Goal: Task Accomplishment & Management: Use online tool/utility

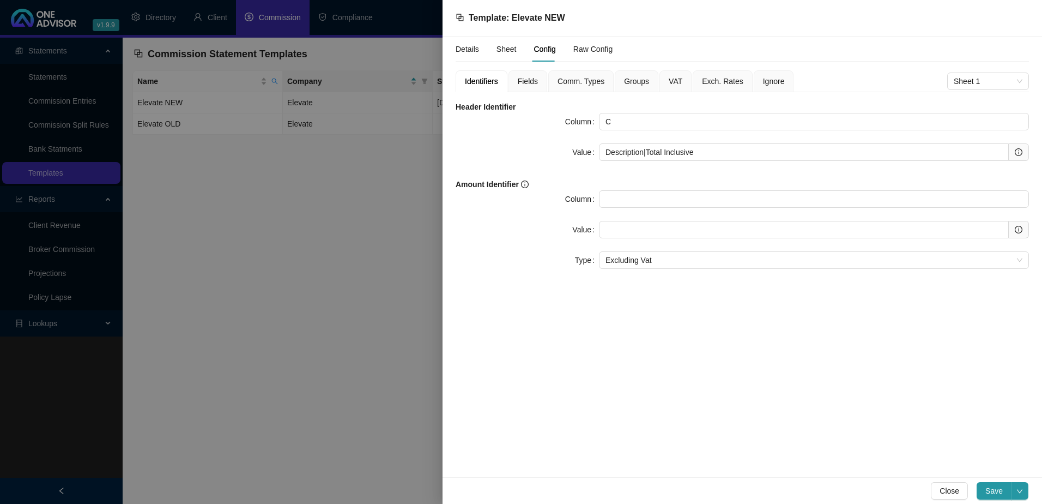
click at [531, 80] on span "Fields" at bounding box center [528, 81] width 20 height 8
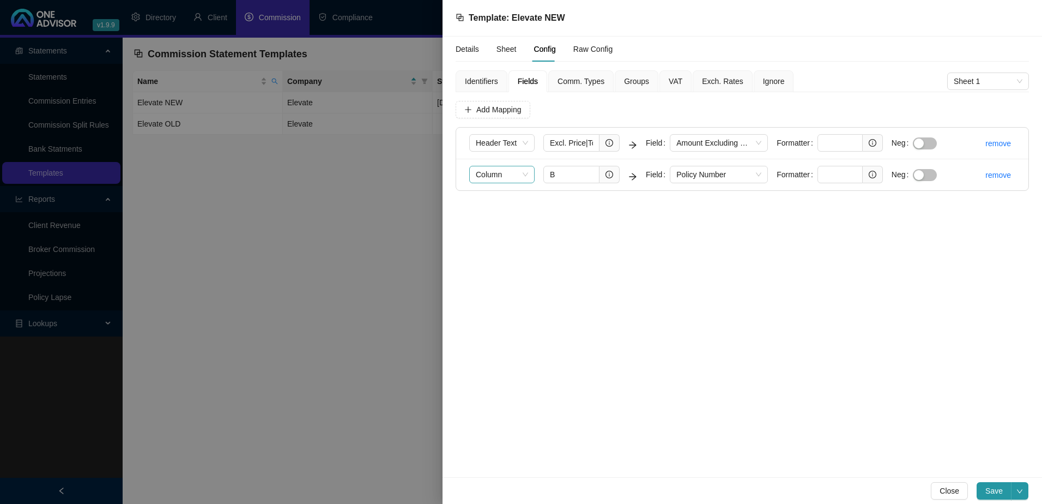
click at [523, 173] on span "Column" at bounding box center [502, 174] width 52 height 16
click at [494, 108] on span "Add Mapping" at bounding box center [499, 110] width 45 height 12
click at [508, 205] on span "Column" at bounding box center [502, 206] width 52 height 16
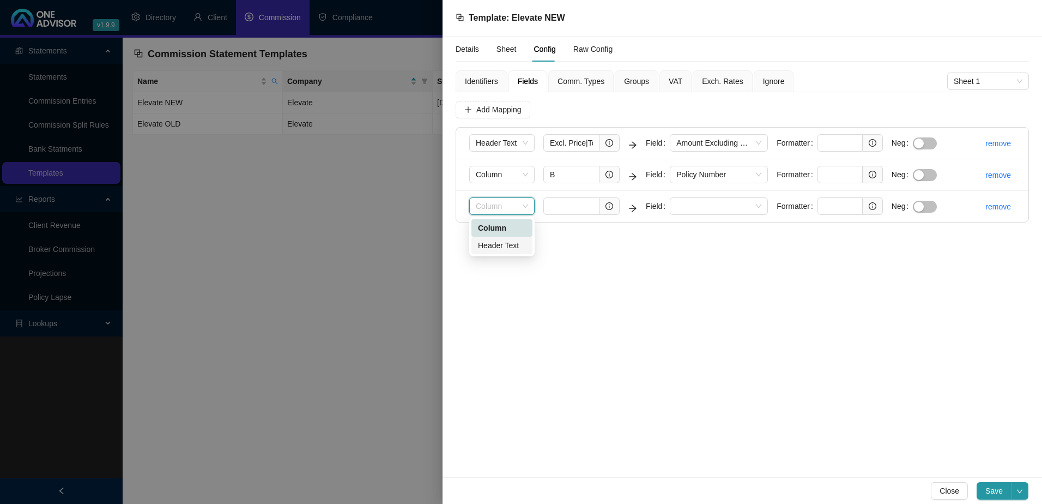
click at [515, 243] on div "Header Text" at bounding box center [502, 245] width 48 height 12
click at [836, 204] on input "text" at bounding box center [840, 205] width 45 height 17
paste input "(?<= ).*(?= iro)"
click at [726, 200] on span at bounding box center [719, 206] width 85 height 16
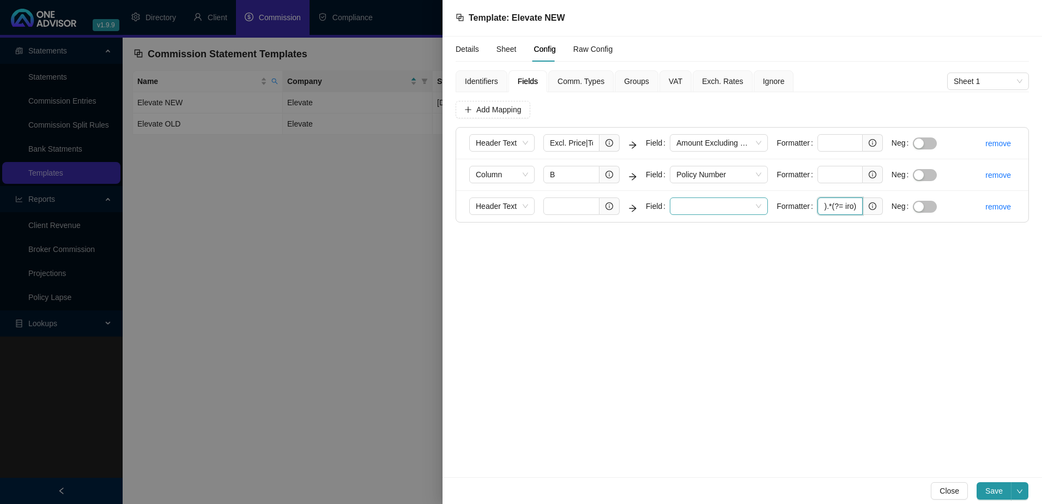
type input "(?<= ).*(?= iro)"
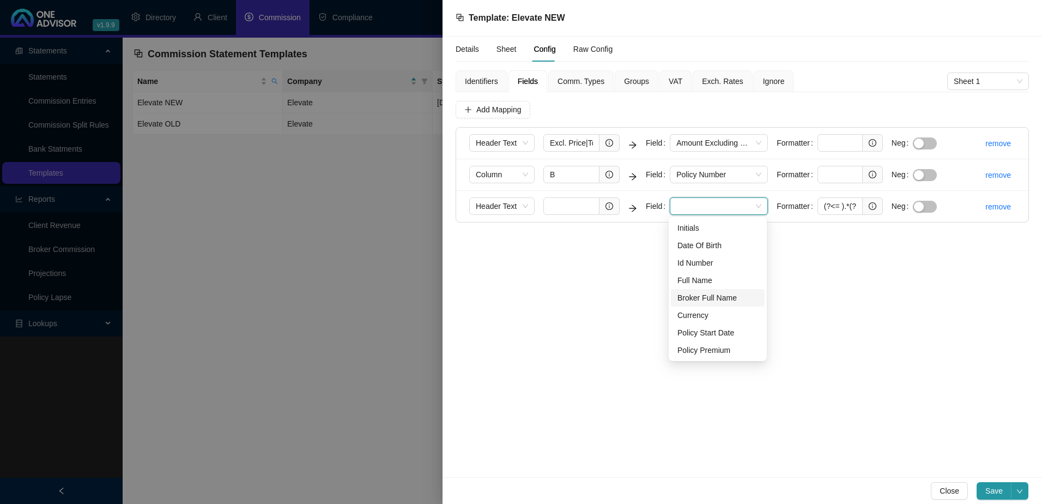
click at [716, 298] on div "Broker Full Name" at bounding box center [718, 298] width 81 height 12
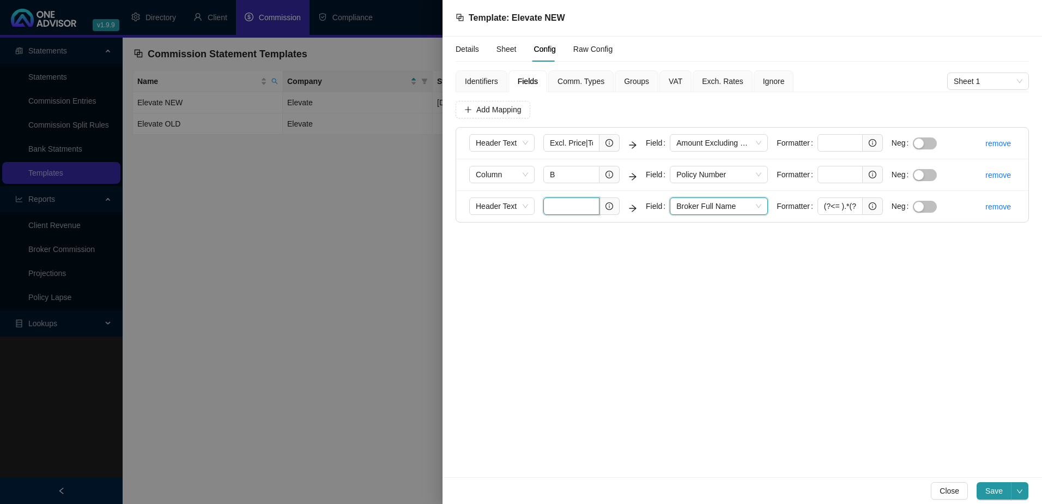
click at [572, 207] on input "text" at bounding box center [572, 205] width 56 height 17
click at [623, 269] on div "Details Sheet Config Raw Config Identifiers Fields Comm. Types Groups VAT Exch.…" at bounding box center [743, 257] width 600 height 441
click at [561, 205] on input "text" at bounding box center [572, 205] width 56 height 17
paste input "Description"
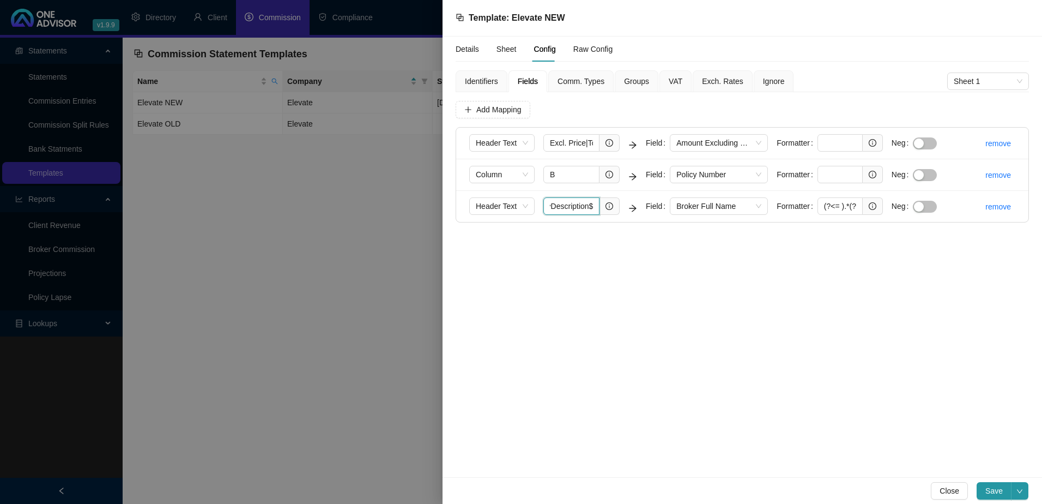
click at [558, 205] on input "^Description$" at bounding box center [572, 205] width 56 height 17
type input "^Description$"
click at [500, 106] on span "Add Mapping" at bounding box center [499, 110] width 45 height 12
click at [516, 236] on span "Column" at bounding box center [502, 238] width 52 height 16
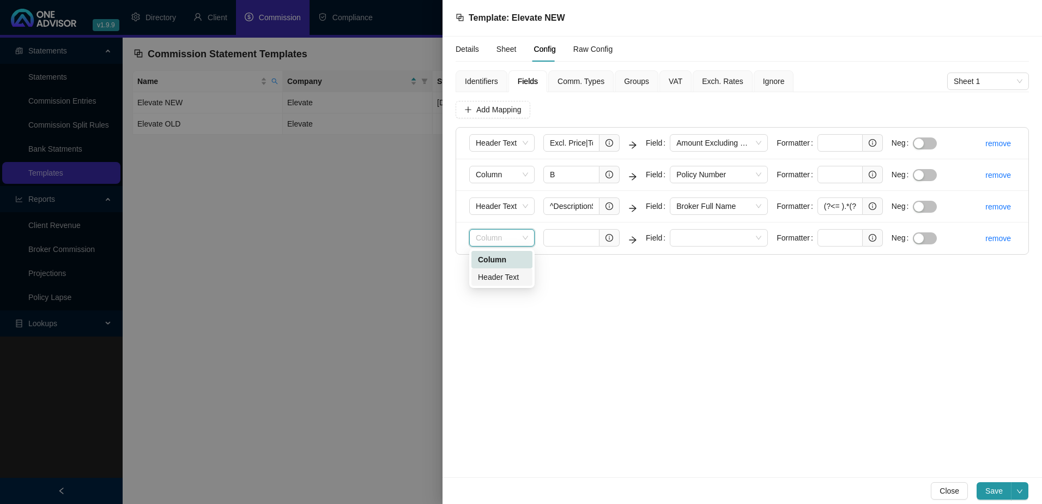
click at [502, 278] on div "Header Text" at bounding box center [502, 277] width 48 height 12
click at [703, 237] on span at bounding box center [719, 238] width 85 height 16
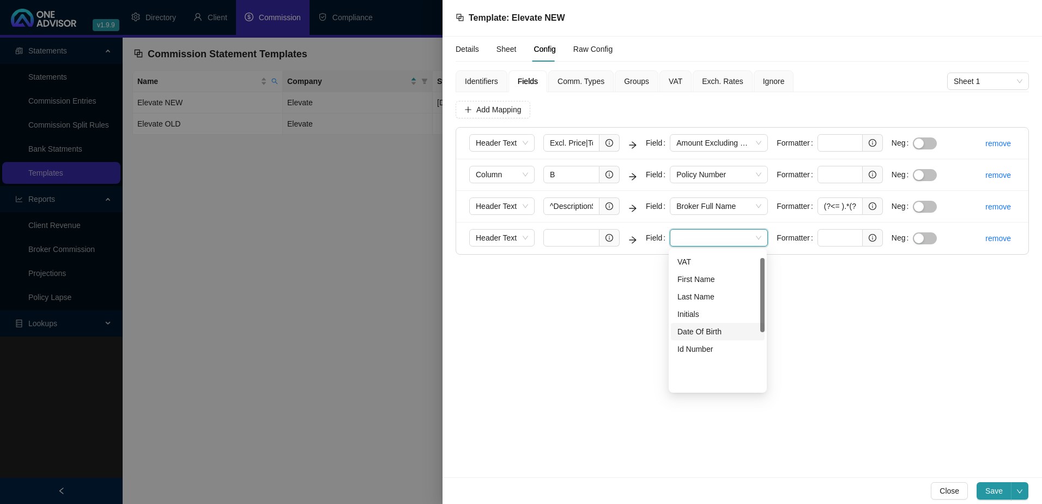
scroll to position [13, 0]
click at [707, 349] on div "Last Name" at bounding box center [718, 351] width 81 height 12
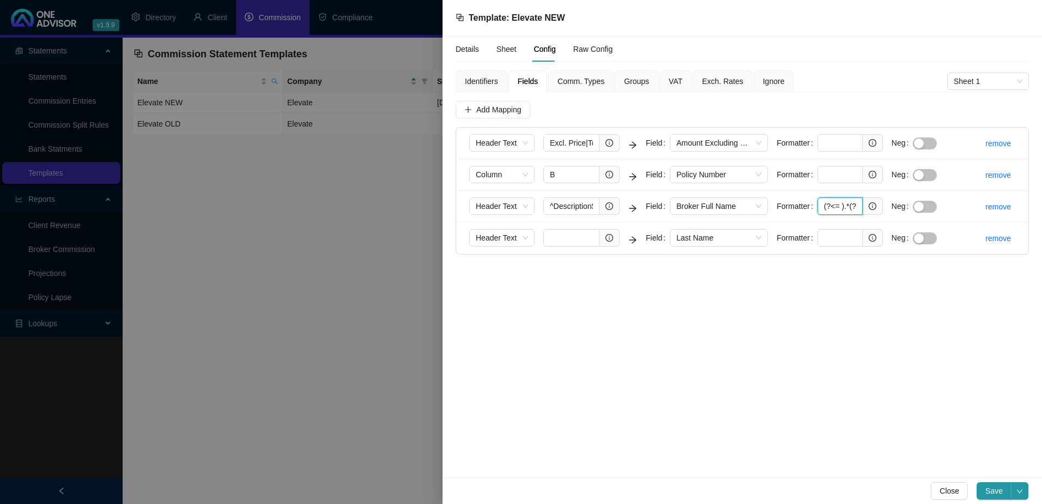
scroll to position [0, 17]
drag, startPoint x: 821, startPoint y: 203, endPoint x: 867, endPoint y: 203, distance: 45.8
click at [867, 203] on span "(?<= ).*(?= iro)" at bounding box center [850, 205] width 65 height 17
click at [839, 233] on input "text" at bounding box center [840, 237] width 45 height 17
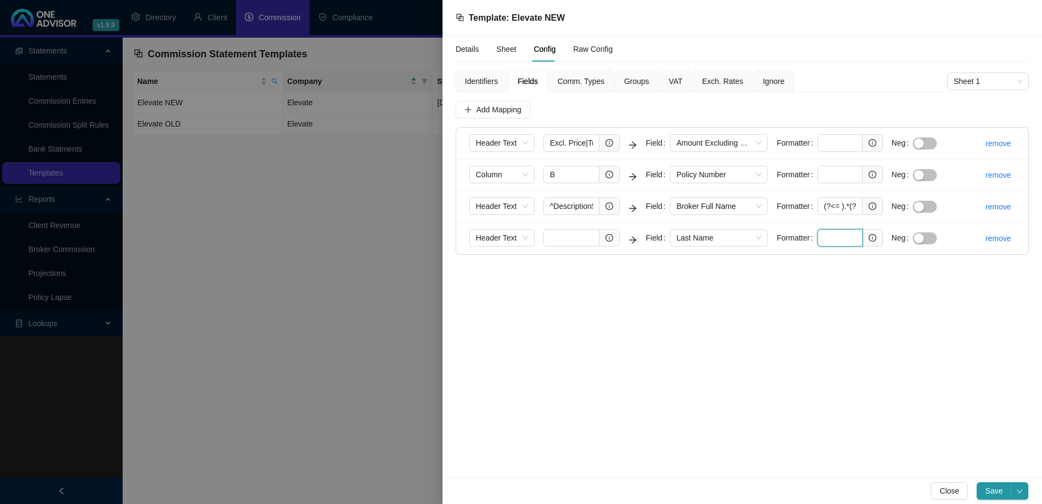
paste input "(?<= ).*(?= iro)"
drag, startPoint x: 822, startPoint y: 235, endPoint x: 892, endPoint y: 233, distance: 70.4
click at [892, 233] on form "Header Text Field Last Name Formatter (?<=iro ).*(?= POL) Neg" at bounding box center [707, 238] width 477 height 18
type input "(?<=iro ).*(?= POL)"
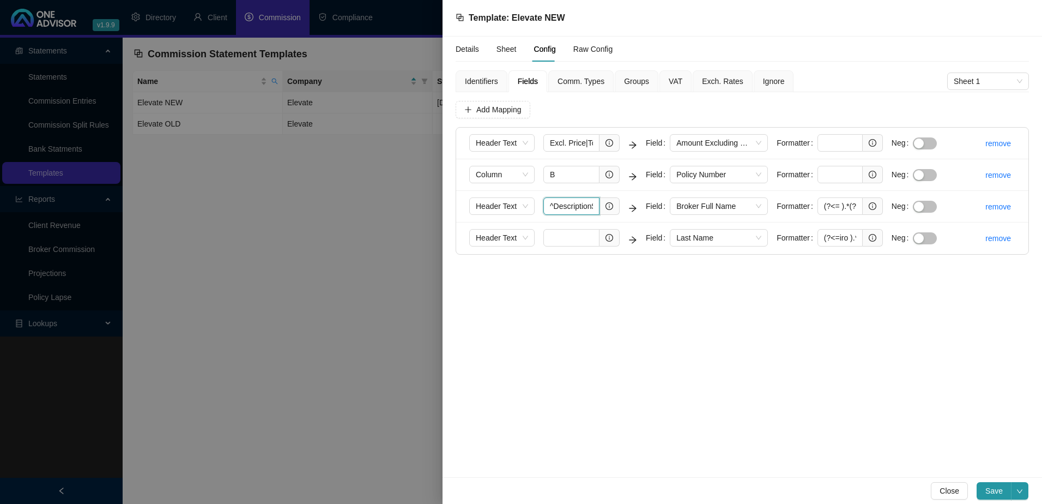
scroll to position [0, 4]
drag, startPoint x: 548, startPoint y: 206, endPoint x: 656, endPoint y: 204, distance: 108.5
click at [656, 204] on form "Header Text ^Description$ Field Broker Full Name Formatter (?<= ).*(?= iro) Neg" at bounding box center [707, 206] width 477 height 18
click at [569, 238] on input "text" at bounding box center [572, 237] width 56 height 17
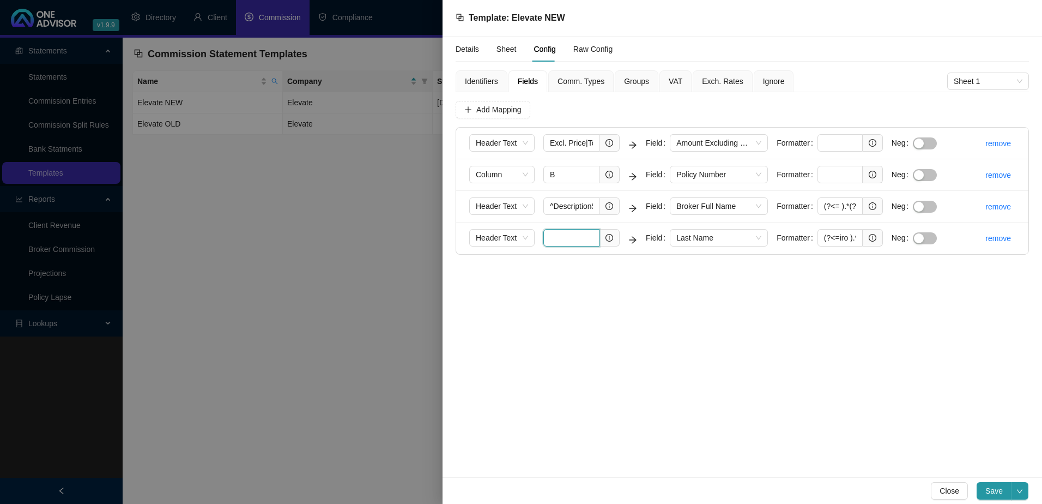
paste input "^Description$"
type input "^Description$"
click at [490, 111] on span "Add Mapping" at bounding box center [499, 110] width 45 height 12
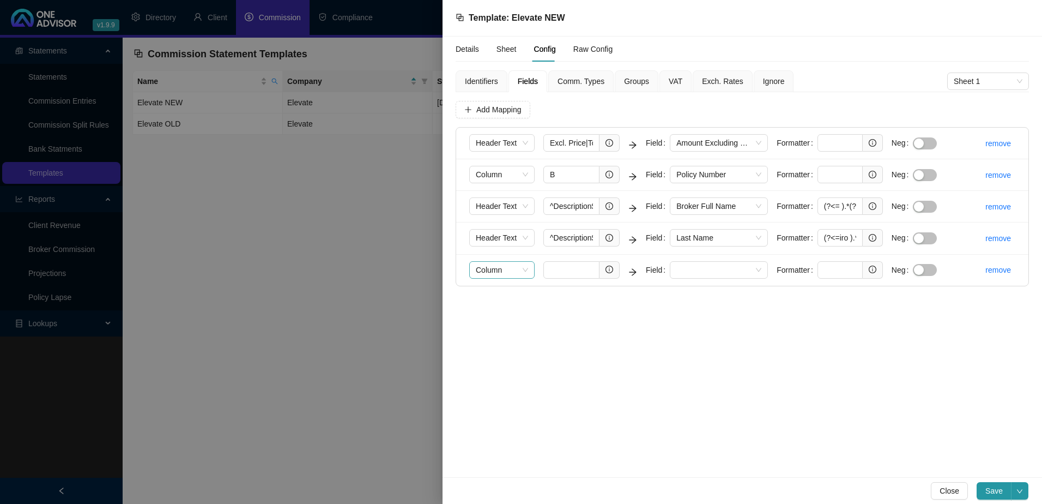
click at [522, 269] on span "Column" at bounding box center [502, 270] width 52 height 16
click at [512, 306] on div "Header Text" at bounding box center [502, 309] width 48 height 12
drag, startPoint x: 549, startPoint y: 236, endPoint x: 605, endPoint y: 236, distance: 56.7
click at [605, 236] on span "^Description$" at bounding box center [582, 237] width 76 height 17
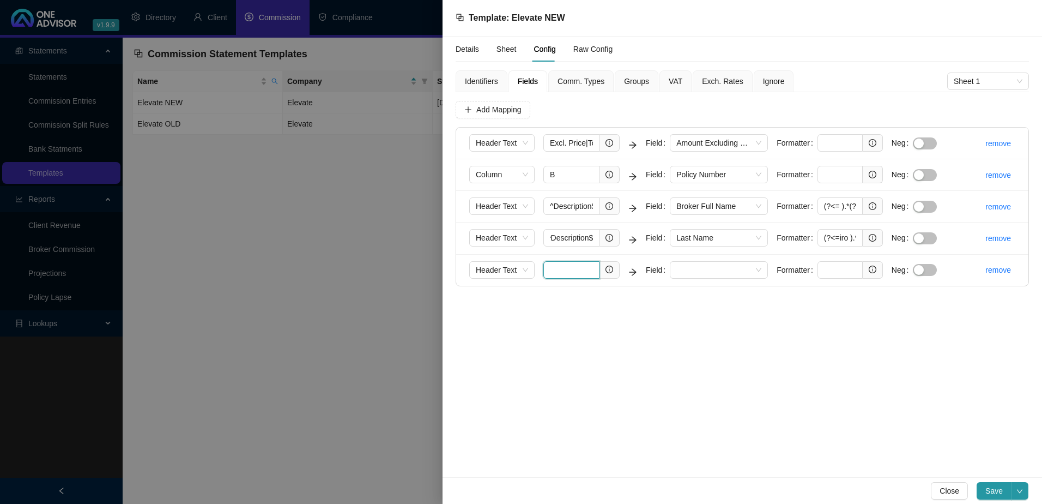
click at [558, 269] on input "text" at bounding box center [572, 269] width 56 height 17
paste input "^Description$"
type input "^Description$"
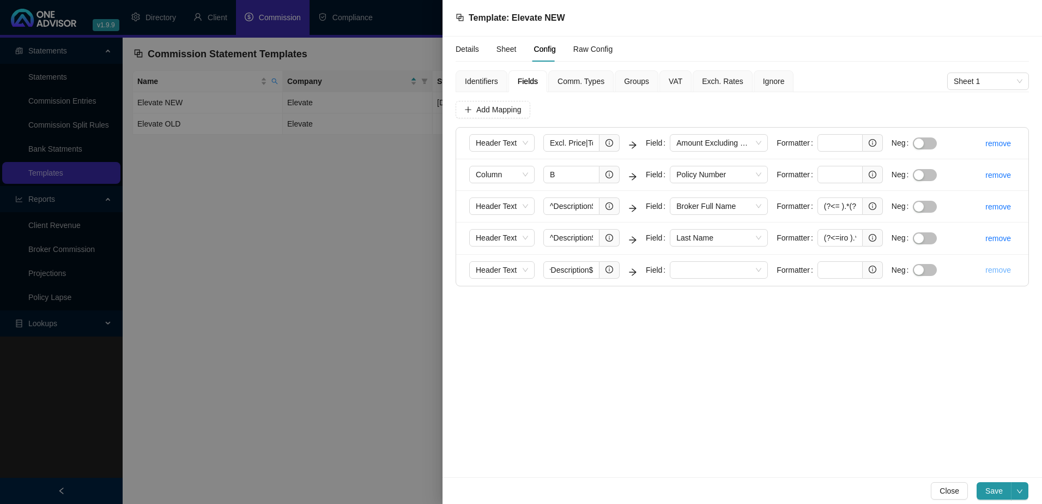
scroll to position [0, 0]
click at [1001, 270] on link "remove" at bounding box center [999, 270] width 26 height 9
click at [1022, 243] on span "Yes" at bounding box center [1026, 245] width 13 height 12
click at [571, 174] on input "B" at bounding box center [572, 174] width 56 height 17
type input "a"
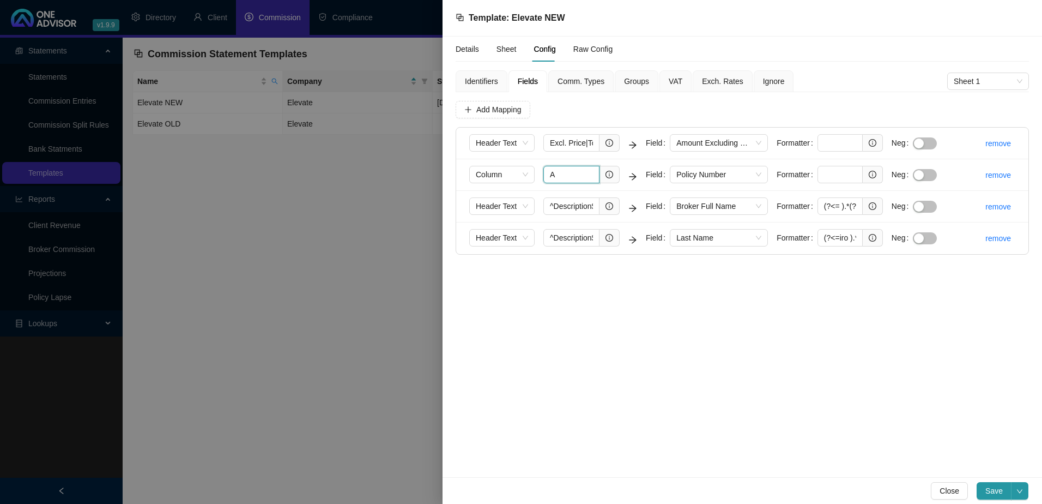
type input "A"
drag, startPoint x: 586, startPoint y: 142, endPoint x: 419, endPoint y: 139, distance: 166.9
click at [419, 139] on div "Template: Elevate NEW Details Sheet Config Raw Config Identifiers Fields Comm. …" at bounding box center [521, 252] width 1042 height 504
type input "Total Exclusive"
click at [484, 83] on span "Identifiers" at bounding box center [481, 81] width 33 height 8
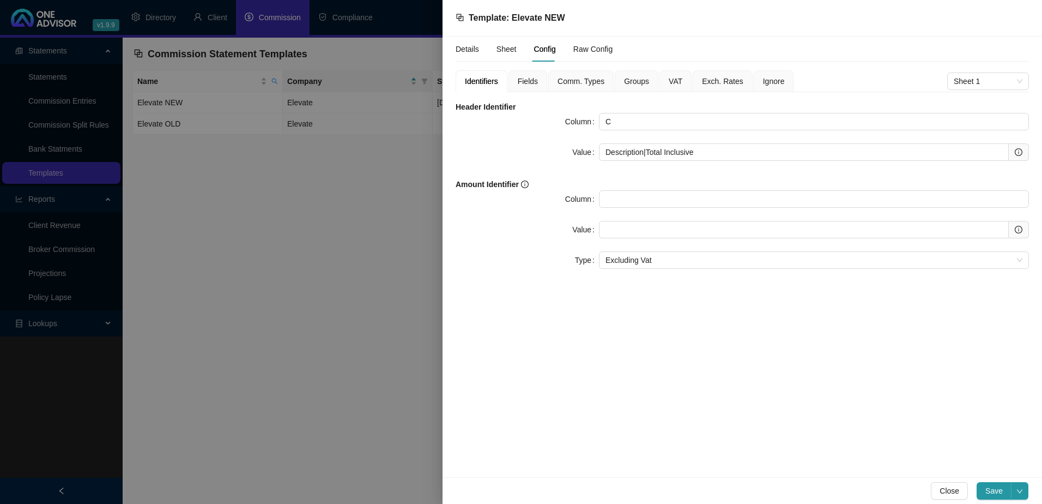
drag, startPoint x: 614, startPoint y: 384, endPoint x: 633, endPoint y: 296, distance: 90.3
click at [614, 384] on div "Details Sheet Config Raw Config Identifiers Fields Comm. Types Groups VAT Exch.…" at bounding box center [743, 257] width 600 height 441
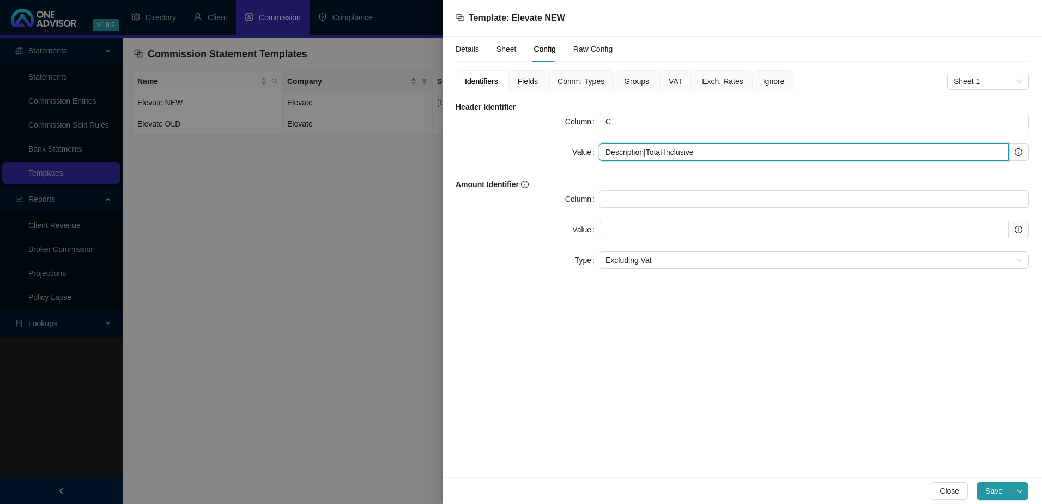
drag, startPoint x: 647, startPoint y: 153, endPoint x: 560, endPoint y: 150, distance: 86.2
click at [560, 150] on div "Value Description|Total Inclusive" at bounding box center [743, 151] width 574 height 17
type input "Total Inclusive"
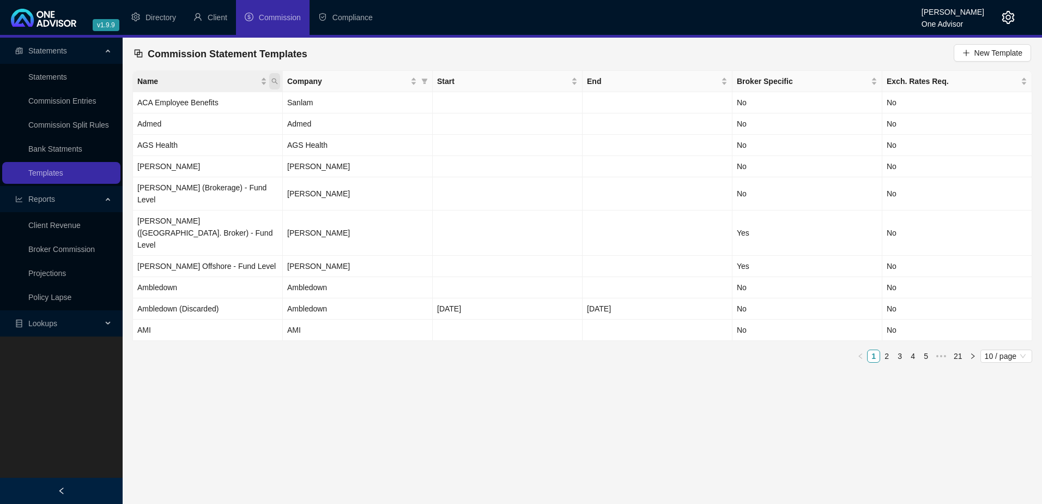
click at [272, 79] on icon "search" at bounding box center [275, 81] width 7 height 7
type input "elev"
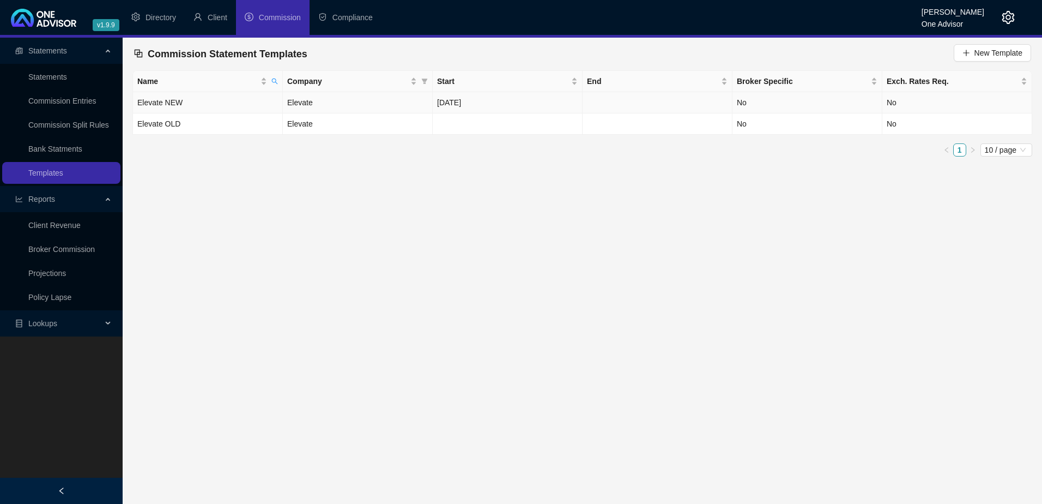
click at [243, 100] on td "Elevate NEW" at bounding box center [208, 102] width 150 height 21
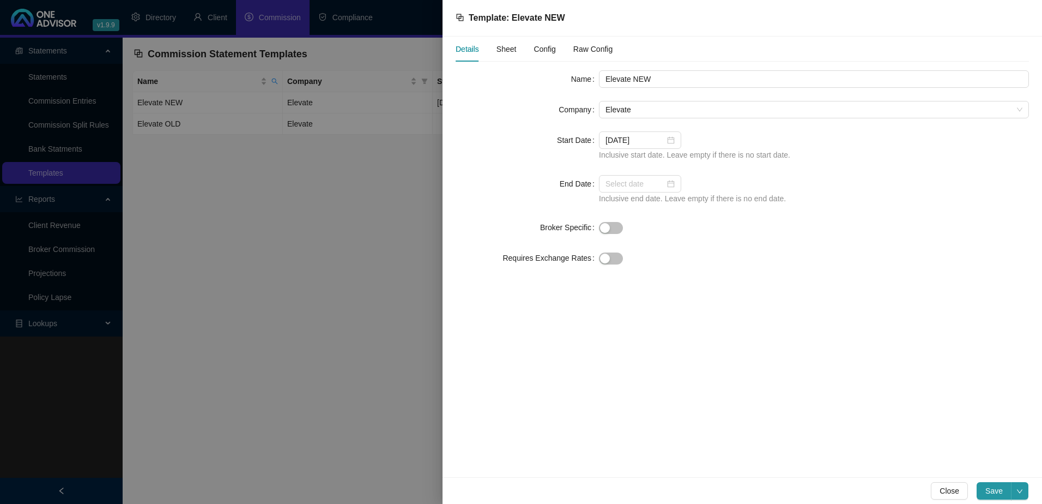
click at [550, 47] on span "Config" at bounding box center [545, 49] width 22 height 8
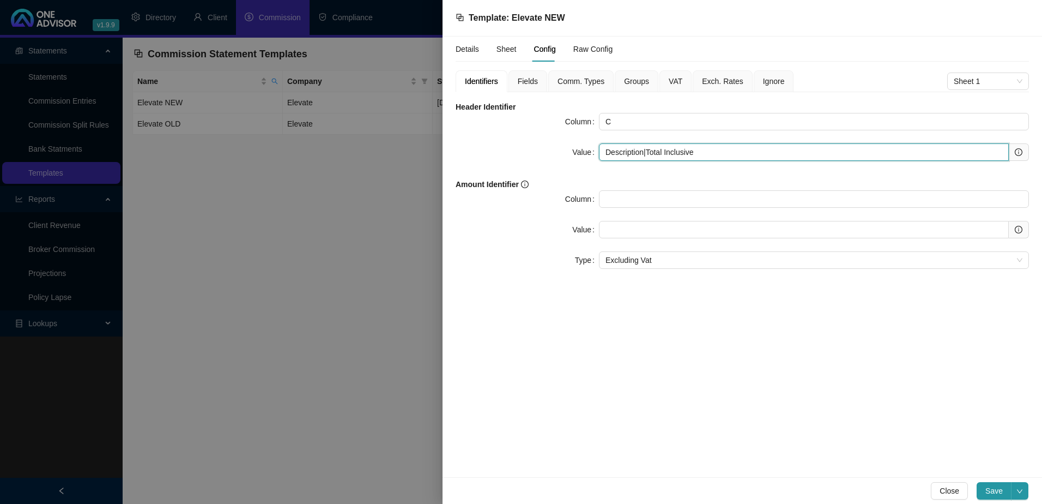
drag, startPoint x: 646, startPoint y: 152, endPoint x: 547, endPoint y: 147, distance: 98.8
click at [547, 147] on div "Value Description|Total Inclusive" at bounding box center [743, 151] width 574 height 17
type input "Total Inclusive"
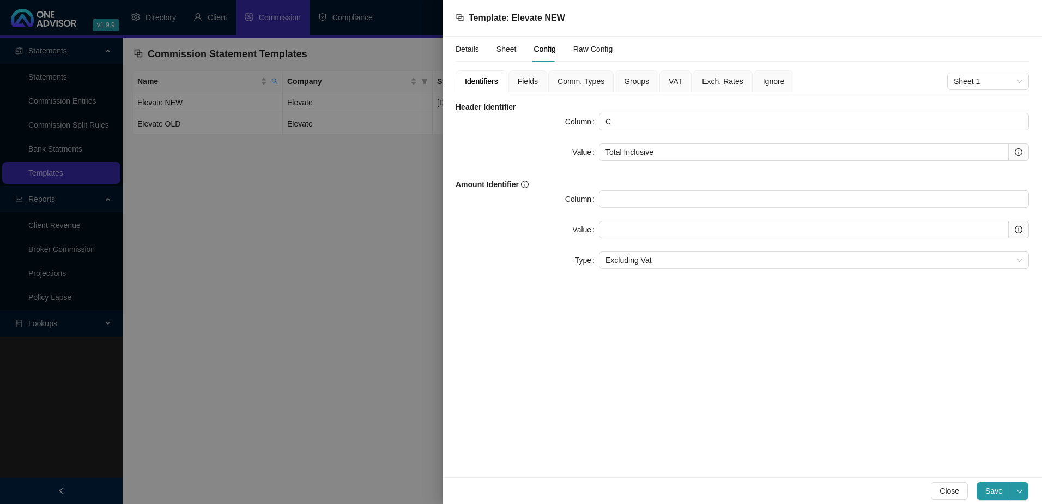
click at [529, 85] on span "Fields" at bounding box center [528, 81] width 20 height 8
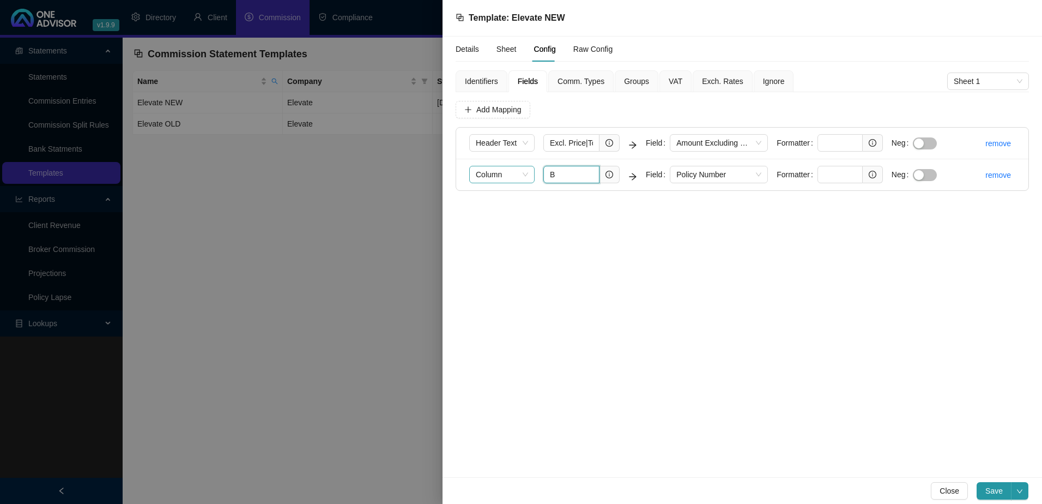
drag, startPoint x: 561, startPoint y: 177, endPoint x: 534, endPoint y: 173, distance: 26.9
click at [534, 173] on form "Column B Field Policy Number Formatter Neg" at bounding box center [707, 175] width 477 height 18
type input "A"
click at [575, 143] on input "Excl. Price|Total Exclusive" at bounding box center [572, 142] width 56 height 17
drag, startPoint x: 587, startPoint y: 143, endPoint x: 529, endPoint y: 141, distance: 57.3
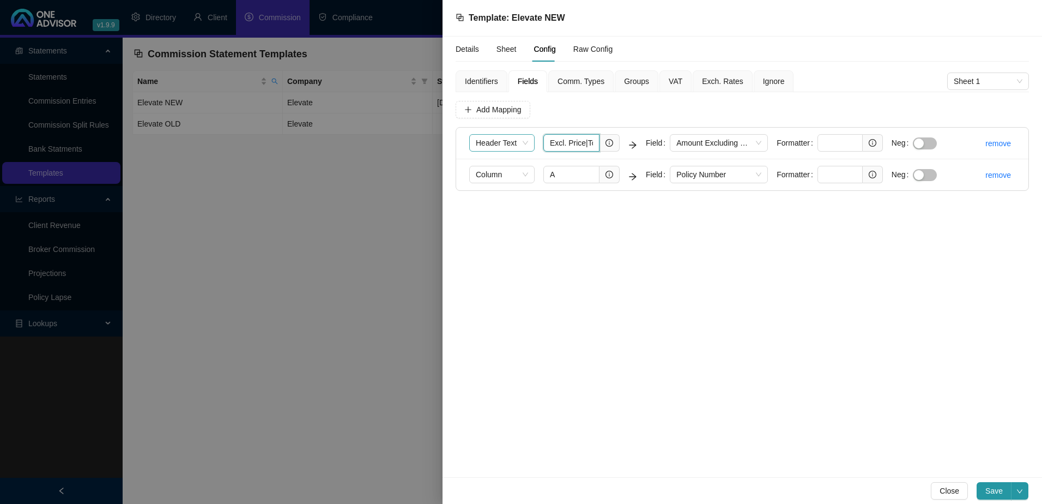
click at [529, 141] on form "Header Text Excl. Price|Total Exclusive Field Amount Excluding VAT Formatter Neg" at bounding box center [707, 143] width 477 height 18
type input "Total Exclusive"
click at [492, 107] on span "Add Mapping" at bounding box center [499, 110] width 45 height 12
click at [516, 207] on span "Column" at bounding box center [502, 206] width 52 height 16
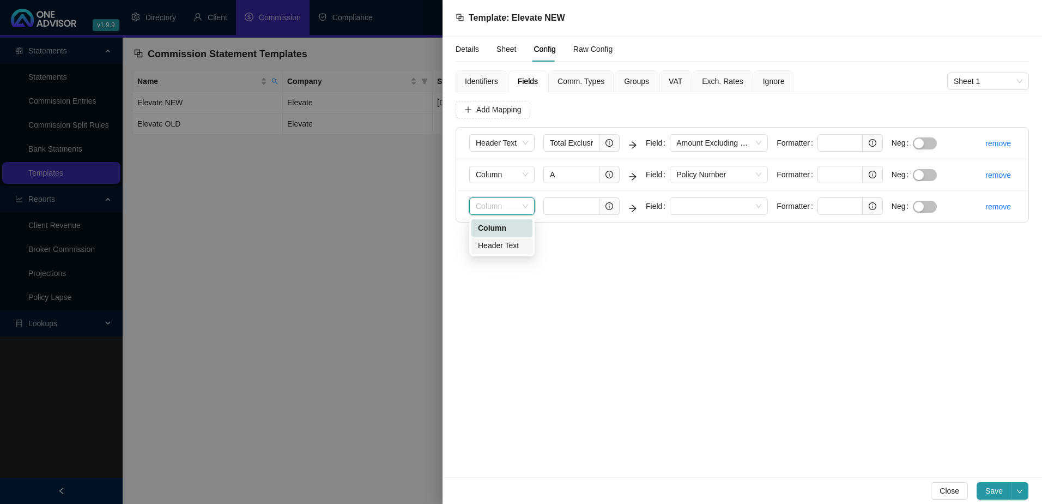
click at [512, 243] on div "Header Text" at bounding box center [502, 245] width 48 height 12
click at [849, 204] on input "text" at bounding box center [840, 205] width 45 height 17
paste input "(?<=iro ).*(?= POL)"
type input "(?<=iro ).*(?= POL)"
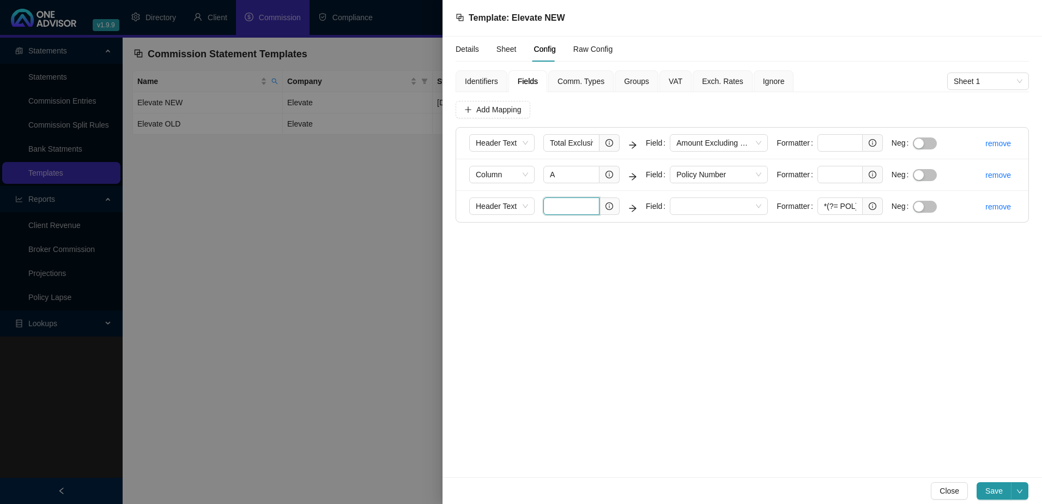
scroll to position [0, 0]
click at [572, 206] on input "text" at bounding box center [572, 205] width 56 height 17
click at [677, 204] on span at bounding box center [719, 206] width 85 height 16
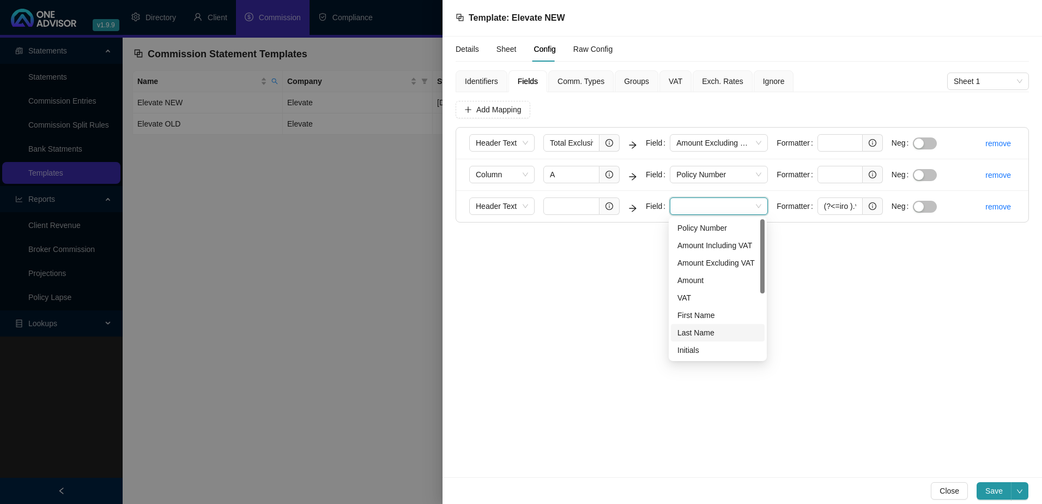
click at [706, 330] on div "Last Name" at bounding box center [718, 333] width 81 height 12
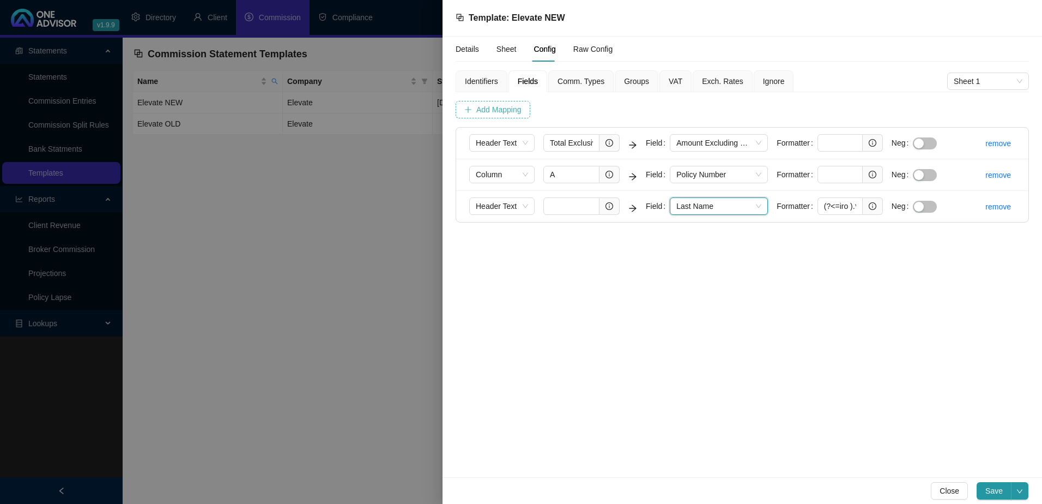
click at [496, 108] on span "Add Mapping" at bounding box center [499, 110] width 45 height 12
click at [514, 237] on span "Column" at bounding box center [502, 238] width 52 height 16
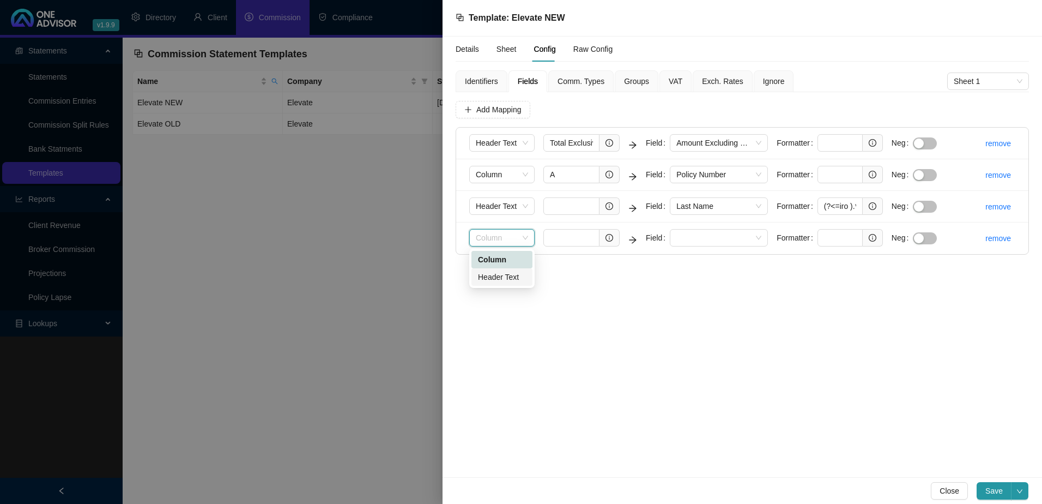
click at [516, 278] on div "Header Text" at bounding box center [502, 277] width 48 height 12
click at [553, 240] on input "text" at bounding box center [572, 237] width 56 height 17
drag, startPoint x: 818, startPoint y: 203, endPoint x: 884, endPoint y: 198, distance: 66.7
click at [884, 198] on form "Header Text Field Last Name Formatter (?<=iro ).*(?= POL) Neg" at bounding box center [707, 206] width 477 height 18
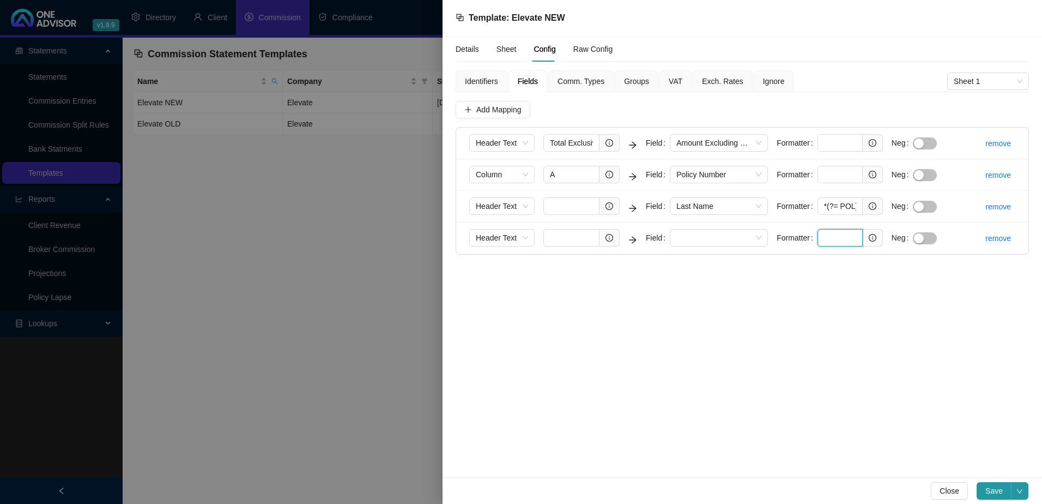
scroll to position [0, 0]
click at [828, 234] on input "text" at bounding box center [840, 237] width 45 height 17
paste input "(?<=iro ).*(?= POL)"
click at [842, 238] on input "(?<=iro ).*(?= POL)" at bounding box center [840, 237] width 45 height 17
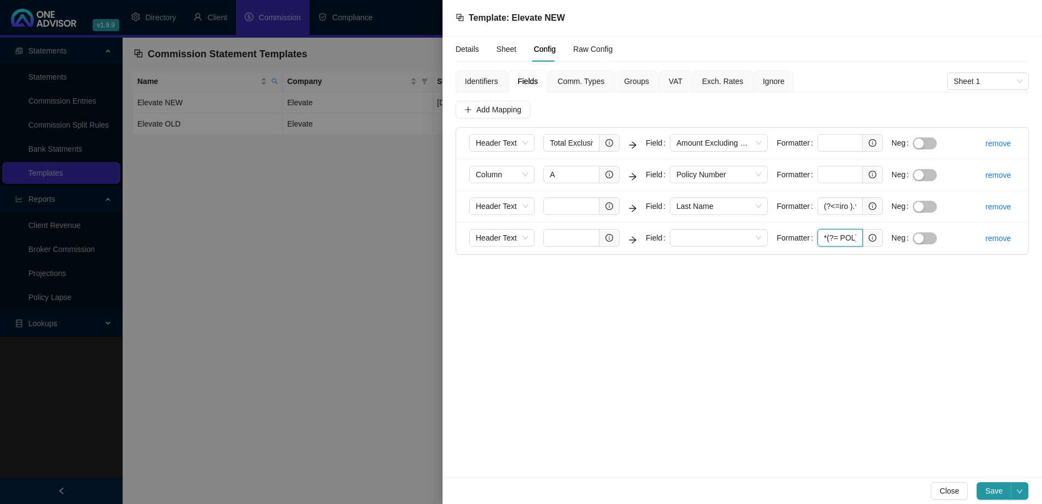
click at [852, 237] on input "(?<=iro ).*(?= POL)" at bounding box center [840, 237] width 45 height 17
type input "(?<= ).*(?= iro"
click at [568, 206] on input "text" at bounding box center [572, 205] width 56 height 17
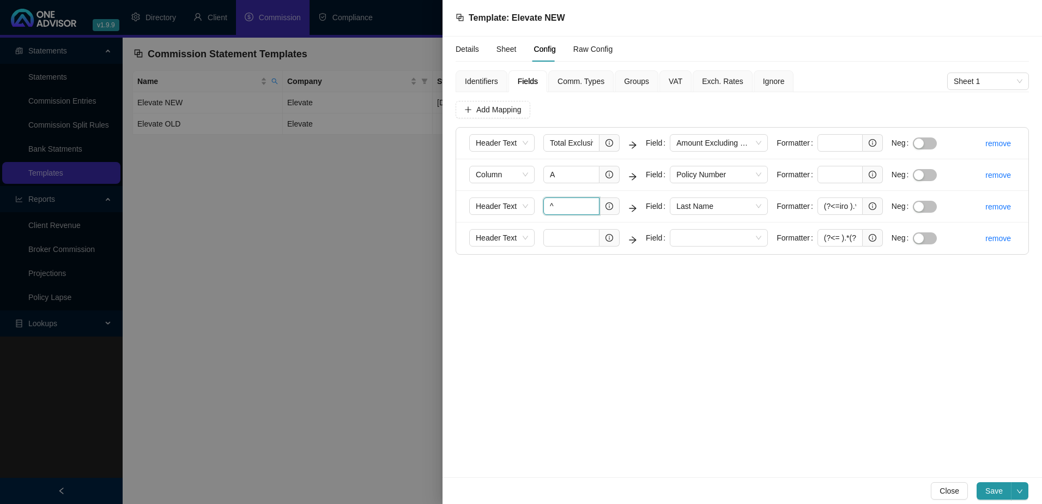
paste input "Description"
drag, startPoint x: 594, startPoint y: 207, endPoint x: 525, endPoint y: 195, distance: 69.7
click at [525, 195] on li "Header Text ^Description$ Field Last Name Formatter (?<=iro ).*(?= POL) Neg rem…" at bounding box center [742, 207] width 572 height 32
type input "^Description$"
paste input "^Description$"
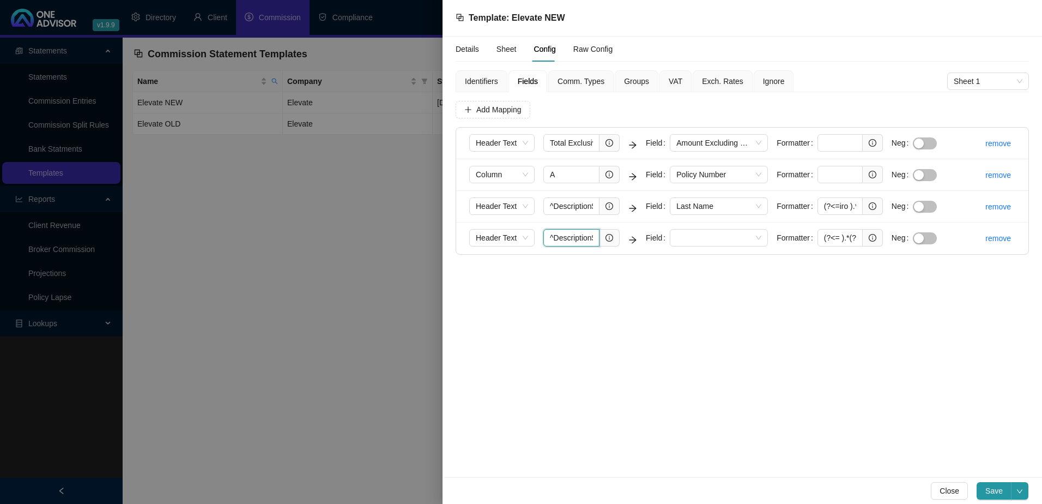
scroll to position [0, 4]
click at [685, 239] on span at bounding box center [719, 238] width 85 height 16
type input "^Description$"
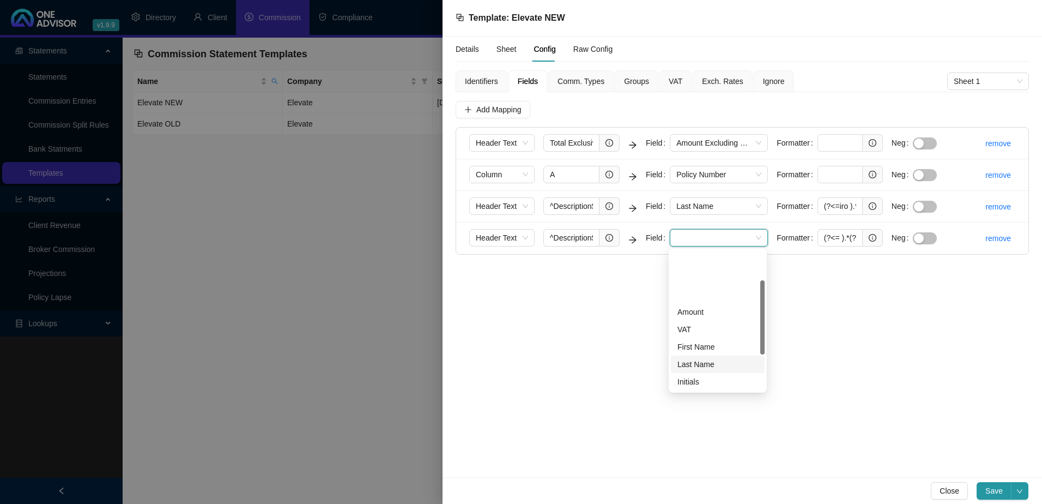
scroll to position [109, 0]
click at [724, 343] on div "Broker Full Name" at bounding box center [718, 342] width 81 height 12
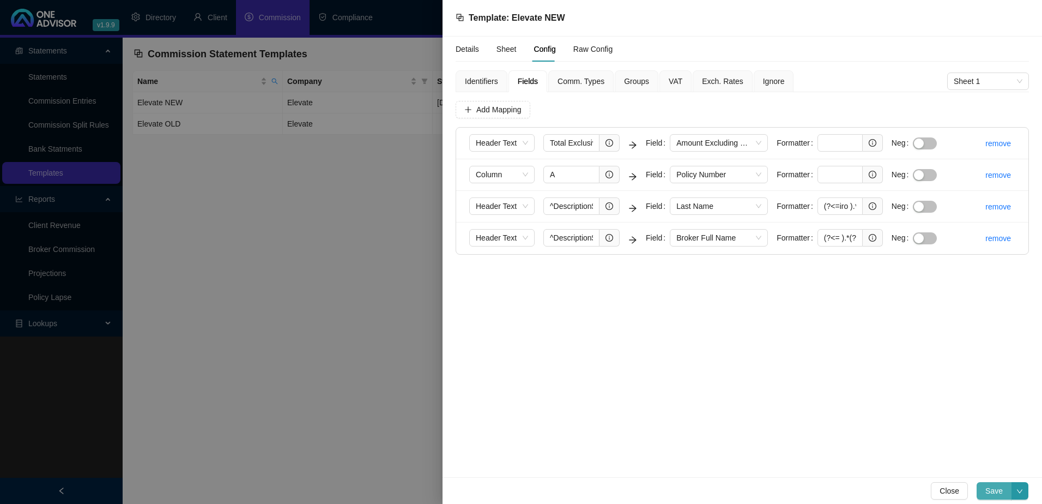
click at [997, 493] on span "Save" at bounding box center [994, 491] width 17 height 12
click at [860, 340] on div "Details Sheet Config Raw Config Identifiers Fields Comm. Types Groups VAT Exch.…" at bounding box center [743, 257] width 600 height 441
click at [993, 491] on span "Save" at bounding box center [994, 491] width 17 height 12
click at [477, 77] on span "Identifiers" at bounding box center [481, 81] width 33 height 8
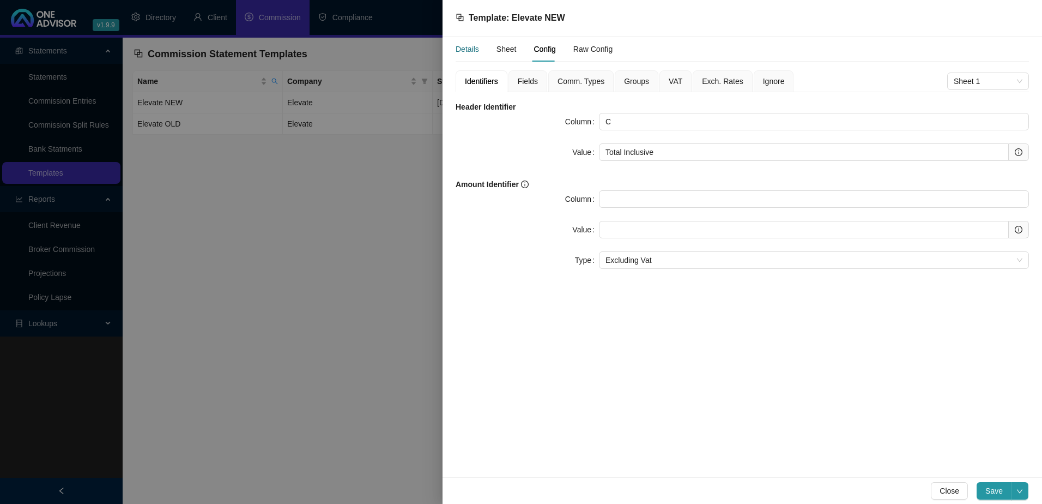
click at [466, 46] on div "Details" at bounding box center [467, 49] width 23 height 12
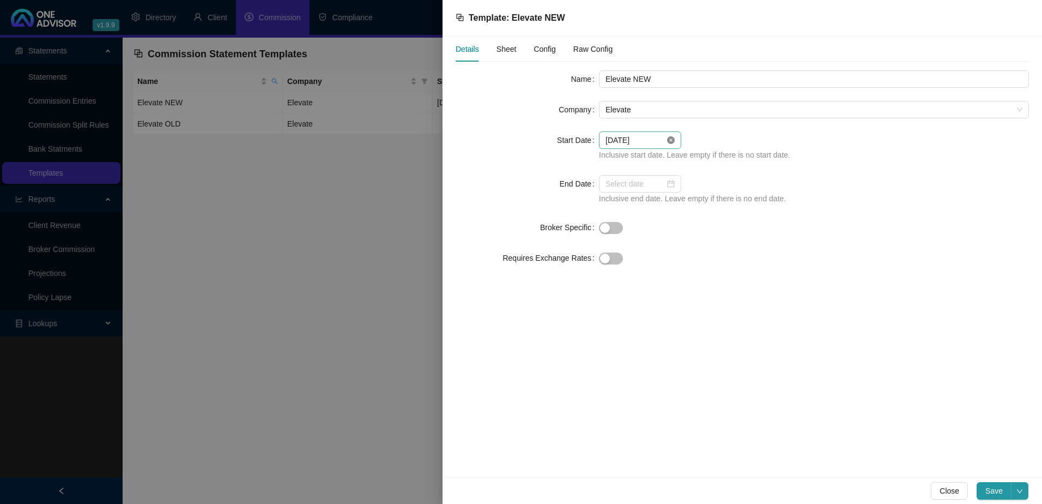
click at [671, 140] on icon "close-circle" at bounding box center [671, 140] width 8 height 8
click at [997, 491] on span "Save" at bounding box center [994, 491] width 17 height 12
click at [954, 490] on span "Close" at bounding box center [950, 491] width 20 height 12
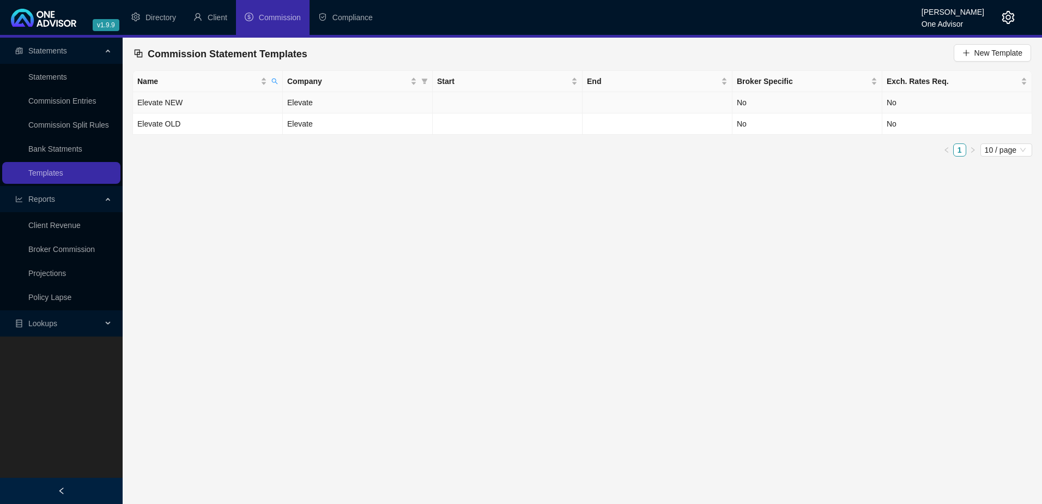
click at [376, 104] on td "Elevate" at bounding box center [358, 102] width 150 height 21
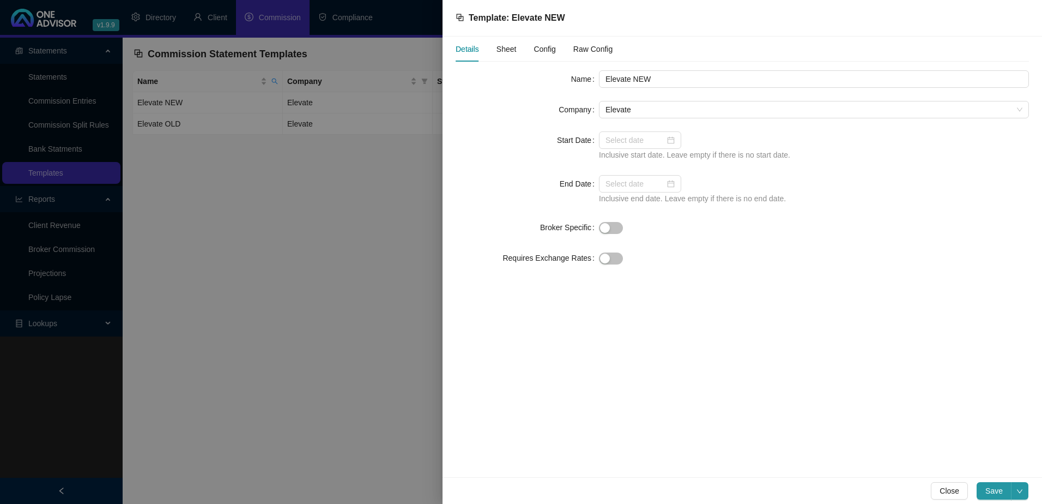
click at [542, 50] on span "Config" at bounding box center [545, 49] width 22 height 8
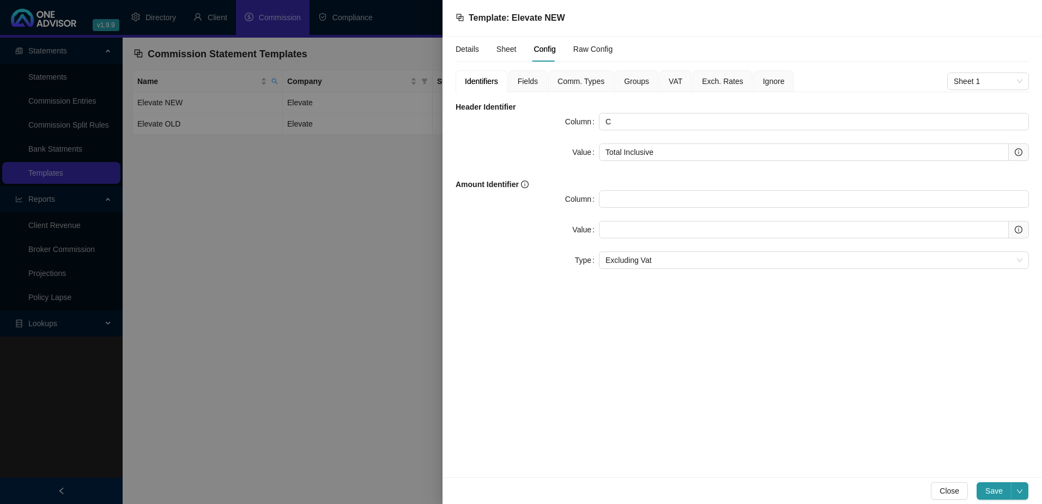
click at [528, 80] on span "Fields" at bounding box center [528, 81] width 20 height 8
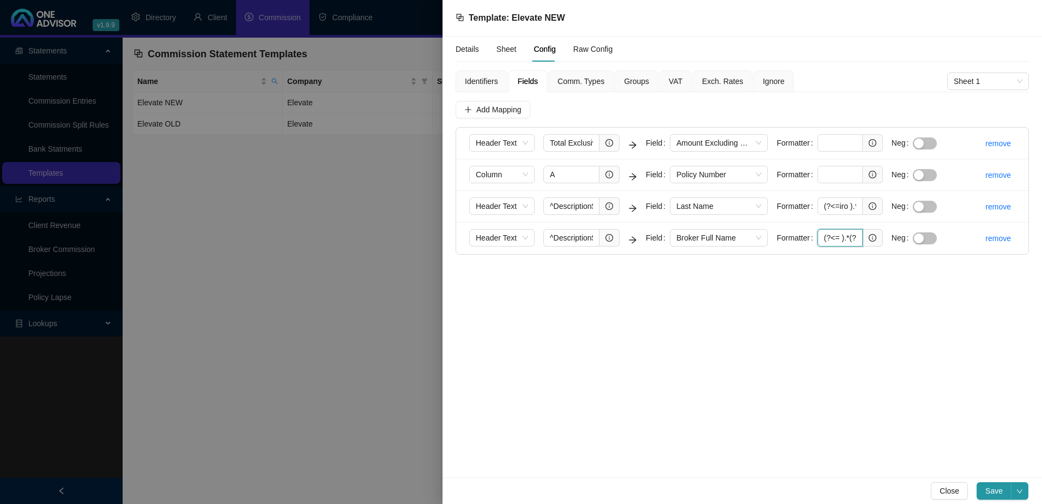
scroll to position [0, 15]
drag, startPoint x: 821, startPoint y: 238, endPoint x: 899, endPoint y: 233, distance: 78.1
click at [899, 233] on form "Header Text ^Description$ Field Broker Full Name Formatter (?<= ).*(?= iro Neg" at bounding box center [707, 238] width 477 height 18
drag, startPoint x: 857, startPoint y: 238, endPoint x: 797, endPoint y: 238, distance: 60.0
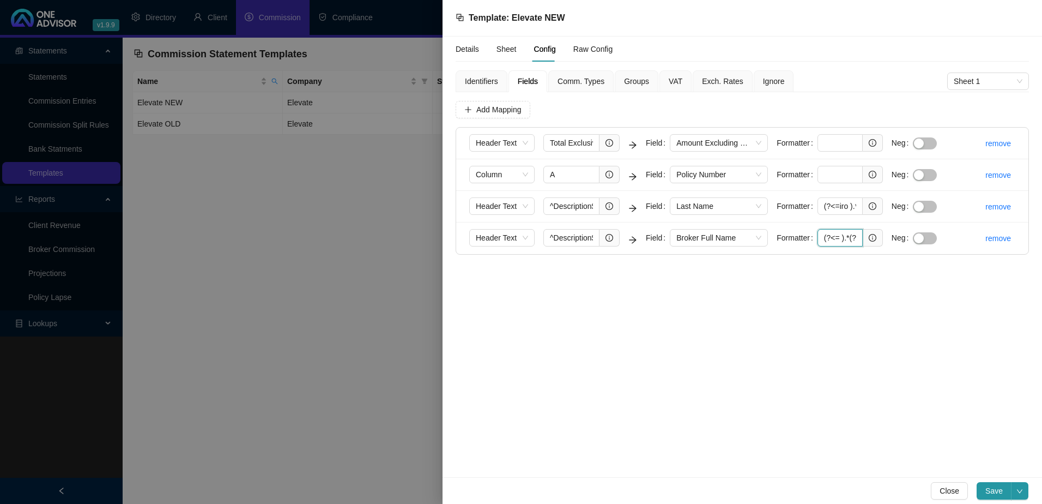
click at [797, 238] on div "Formatter (?<= ).*(?= iro" at bounding box center [830, 237] width 106 height 17
paste input "iro ).*(?= POL)"
drag, startPoint x: 821, startPoint y: 204, endPoint x: 902, endPoint y: 204, distance: 81.2
click at [902, 204] on form "Header Text ^Description$ Field Last Name Formatter (?<=iro ).*(?= POL) Neg" at bounding box center [707, 206] width 477 height 18
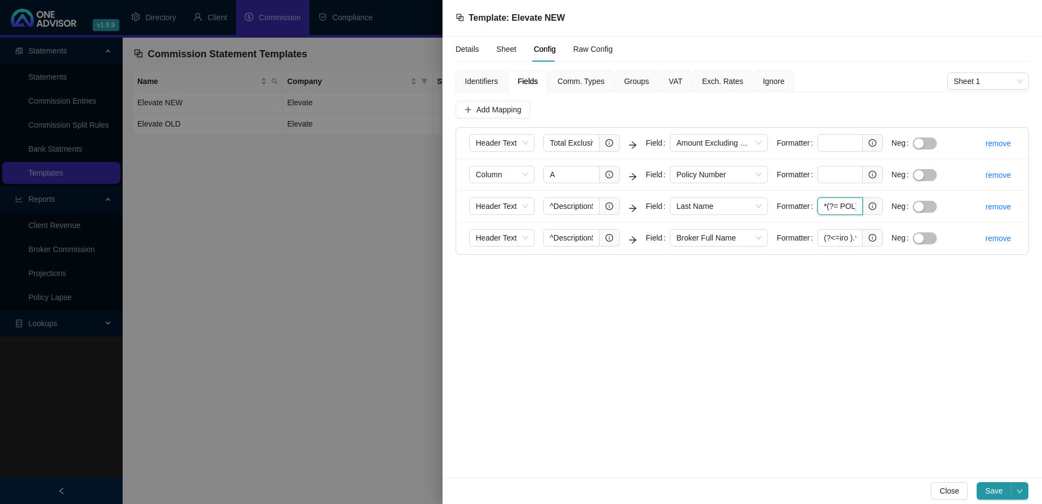
click at [850, 205] on input "(?<=iro ).*(?= POL)" at bounding box center [840, 205] width 45 height 17
click at [834, 237] on input "(?<=iro ).*(?= POL)" at bounding box center [840, 237] width 45 height 17
click at [836, 206] on input "(?<=iro ).*(?= POL)" at bounding box center [840, 205] width 45 height 17
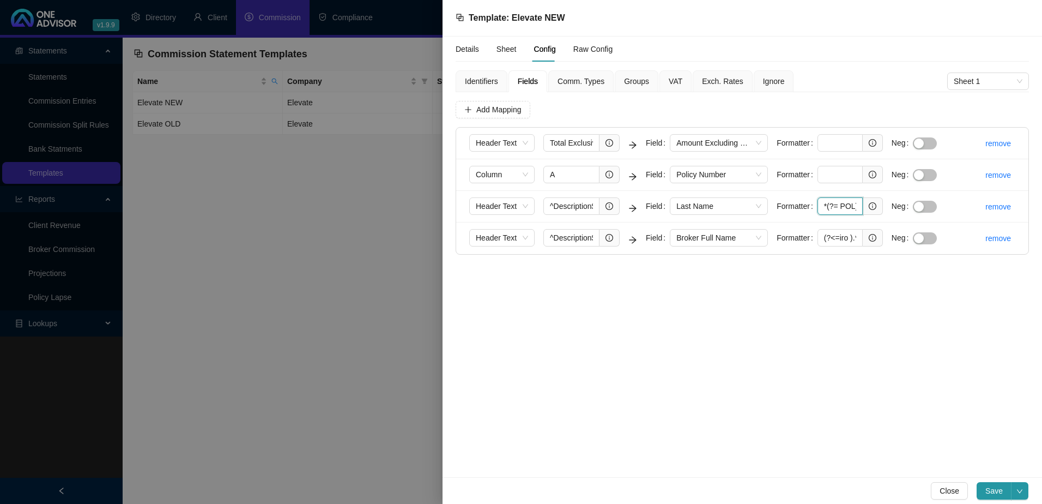
drag, startPoint x: 821, startPoint y: 206, endPoint x: 877, endPoint y: 206, distance: 56.7
click at [877, 206] on span "(?<=iro ).*(?= POL)" at bounding box center [850, 205] width 65 height 17
click at [855, 236] on input "(?<=iro ).*(?= POL)" at bounding box center [840, 237] width 45 height 17
click at [846, 237] on input "(?<=iro ).*(?= POL)" at bounding box center [840, 237] width 45 height 17
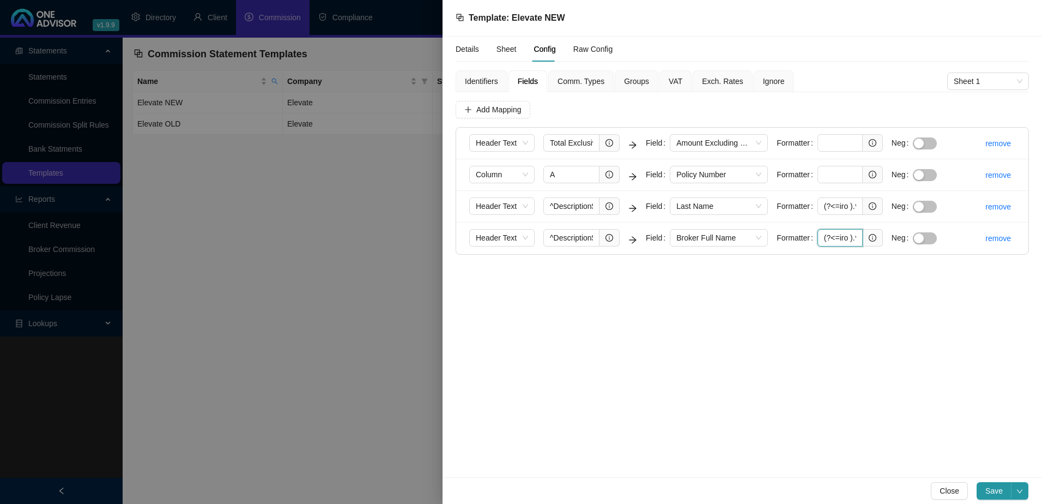
click at [849, 237] on input "(?<=iro ).*(?= POL)" at bounding box center [840, 237] width 45 height 17
click at [852, 237] on input "(?<= ).*(?= POL)" at bounding box center [840, 237] width 45 height 17
type input "(?<= ).*(?= iro)"
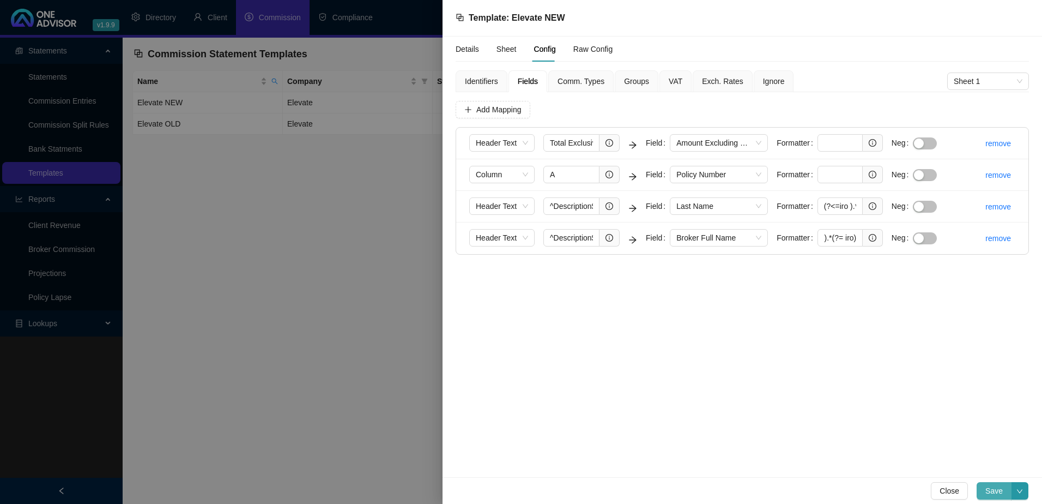
scroll to position [0, 0]
click at [994, 489] on span "Save" at bounding box center [994, 491] width 17 height 12
click at [960, 489] on span "Close" at bounding box center [950, 491] width 20 height 12
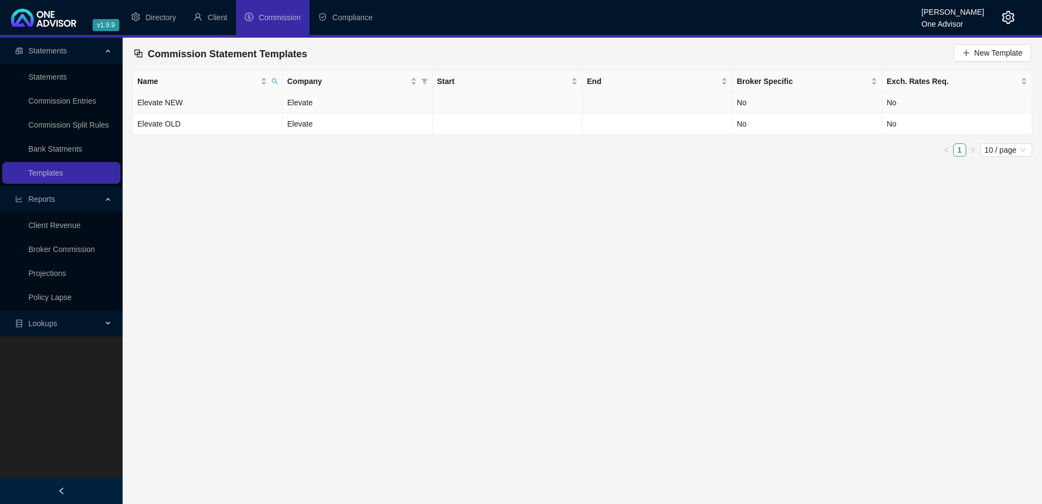
click at [418, 106] on td "Elevate" at bounding box center [358, 102] width 150 height 21
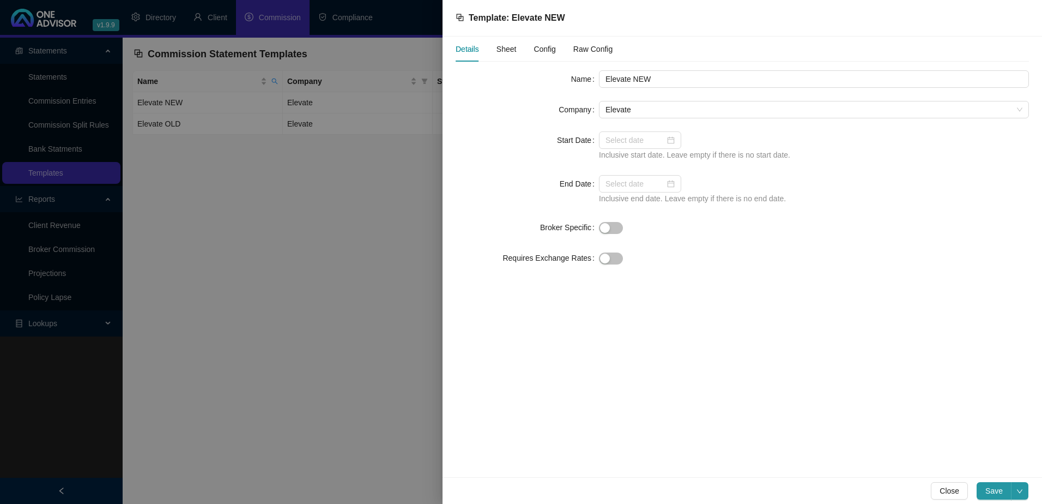
click at [539, 49] on span "Config" at bounding box center [545, 49] width 22 height 8
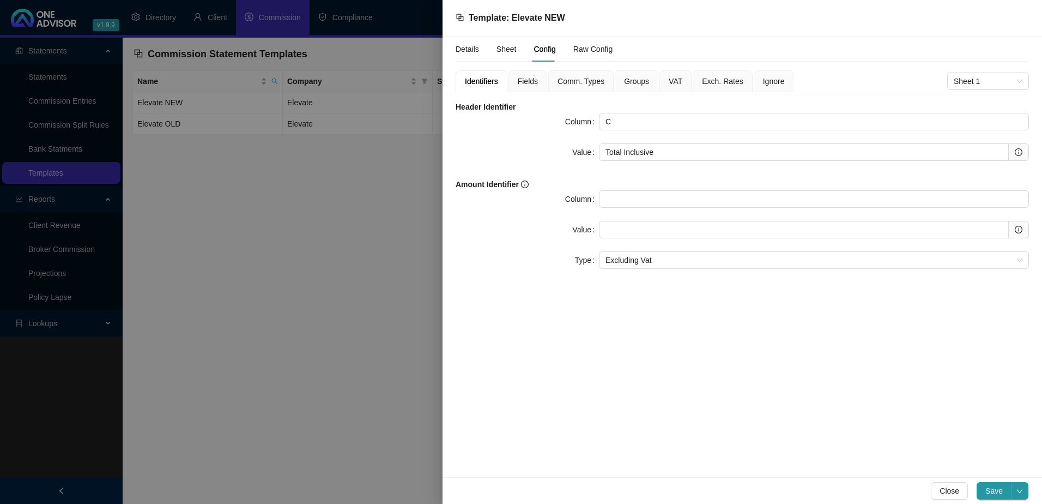
click at [529, 82] on span "Fields" at bounding box center [528, 81] width 20 height 8
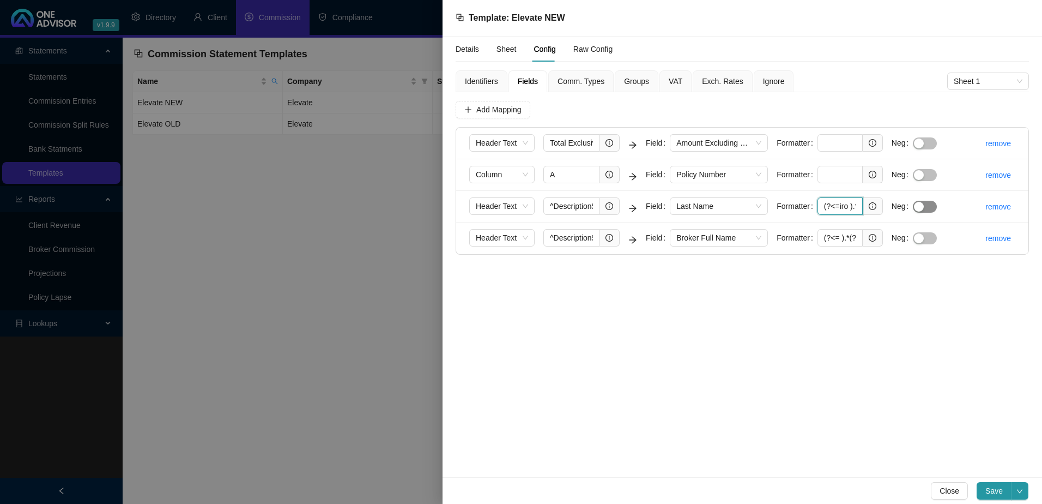
scroll to position [0, 31]
drag, startPoint x: 820, startPoint y: 206, endPoint x: 936, endPoint y: 204, distance: 116.2
click at [936, 204] on form "Header Text ^Description$ Field Last Name Formatter (?<=iro ).*(?= POL) Neg" at bounding box center [707, 206] width 477 height 18
drag, startPoint x: 820, startPoint y: 237, endPoint x: 901, endPoint y: 242, distance: 81.4
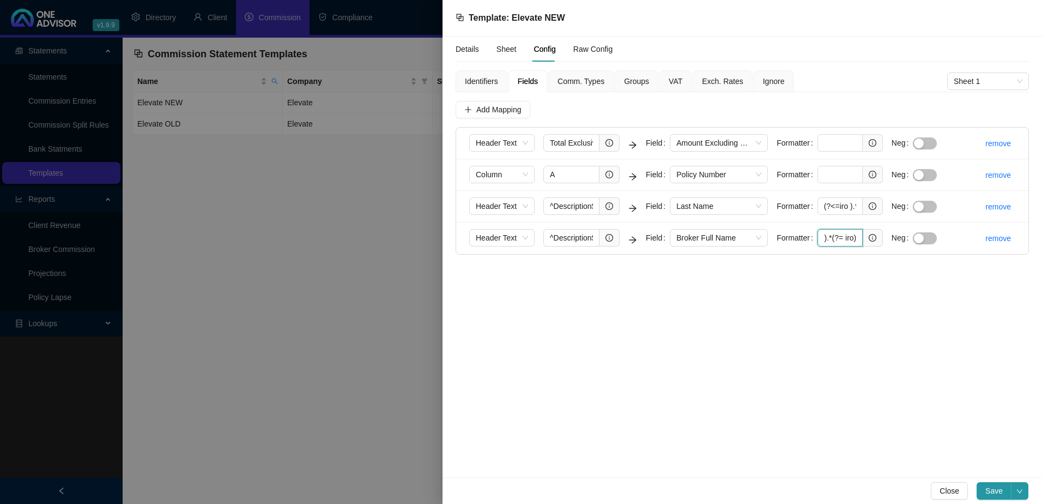
click at [901, 242] on form "Header Text ^Description$ Field Broker Full Name Formatter (?<= ).*(?= iro) Neg" at bounding box center [707, 238] width 477 height 18
drag, startPoint x: 819, startPoint y: 238, endPoint x: 949, endPoint y: 243, distance: 129.3
click at [949, 243] on li "Header Text ^Description$ Field Broker Full Name Formatter (?<= ).*(?= iro) Neg…" at bounding box center [742, 237] width 572 height 31
